Goal: Information Seeking & Learning: Learn about a topic

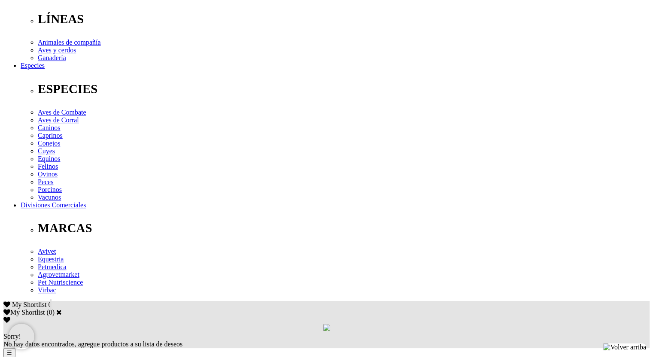
scroll to position [275, 0]
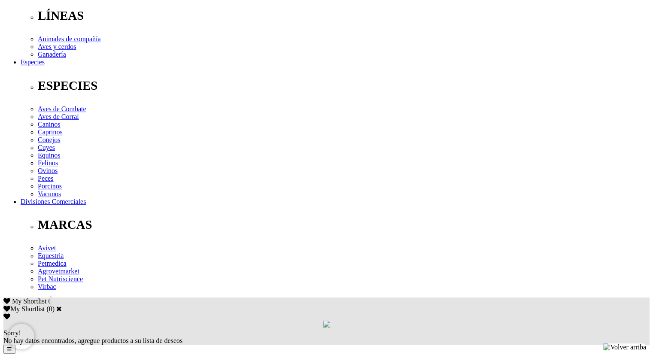
drag, startPoint x: 0, startPoint y: 0, endPoint x: 412, endPoint y: 151, distance: 438.9
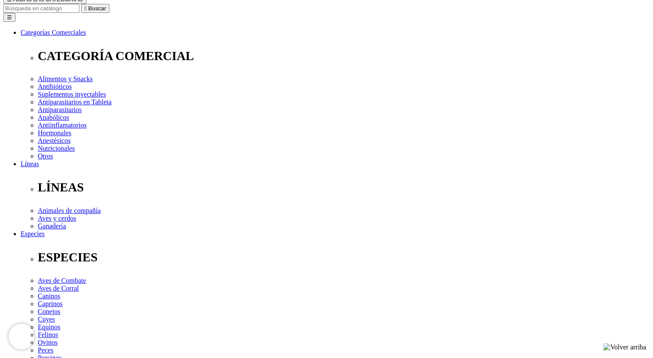
scroll to position [0, 0]
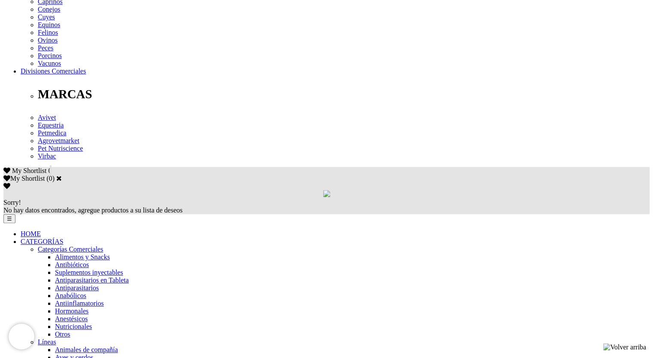
scroll to position [429, 0]
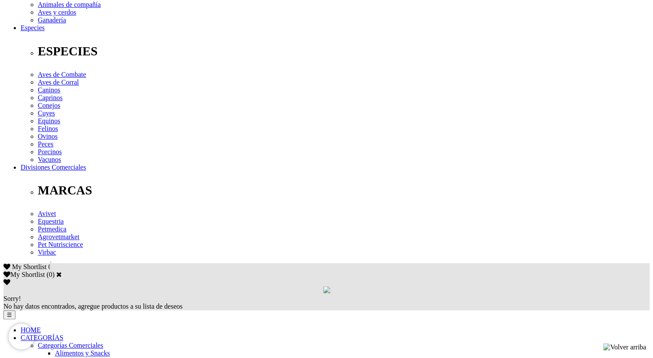
scroll to position [200, 0]
